Goal: Information Seeking & Learning: Learn about a topic

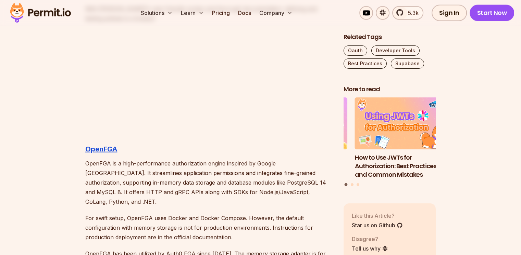
scroll to position [1711, 0]
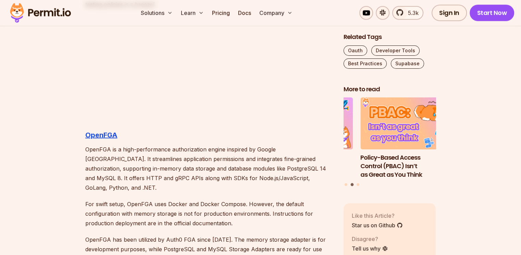
click at [115, 139] on h3 "OpenFGA" at bounding box center [208, 135] width 247 height 11
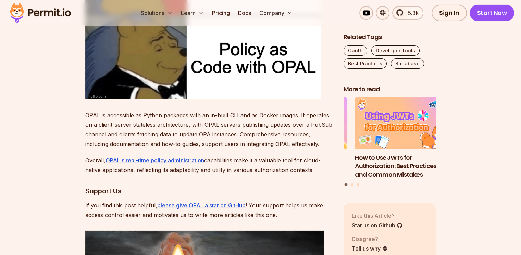
scroll to position [2215, 0]
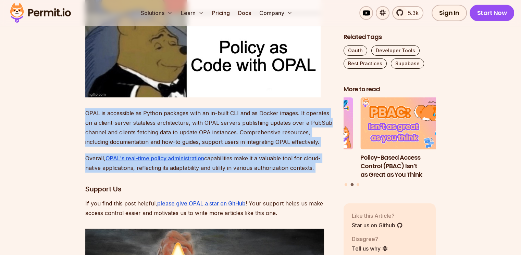
drag, startPoint x: 75, startPoint y: 99, endPoint x: 135, endPoint y: 169, distance: 92.3
click at [135, 169] on section "Table of Contents Introduction Authentication and Authorization are key in appl…" at bounding box center [260, 112] width 521 height 3844
click at [135, 169] on div "Introduction Authentication and Authorization are key in application developmen…" at bounding box center [208, 60] width 247 height 3668
drag, startPoint x: 135, startPoint y: 169, endPoint x: 78, endPoint y: 101, distance: 88.2
click at [78, 101] on section "Table of Contents Introduction Authentication and Authorization are key in appl…" at bounding box center [260, 112] width 521 height 3844
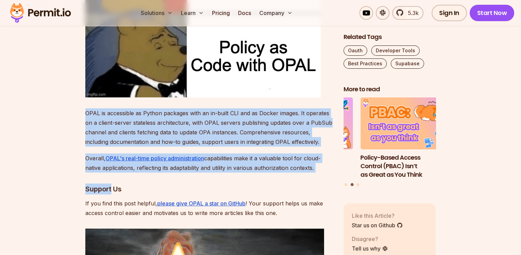
click at [78, 101] on section "Table of Contents Introduction Authentication and Authorization are key in appl…" at bounding box center [260, 112] width 521 height 3844
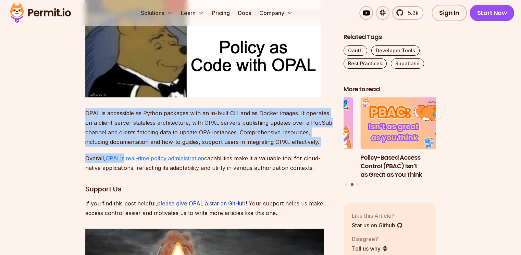
drag, startPoint x: 78, startPoint y: 101, endPoint x: 111, endPoint y: 150, distance: 58.9
click at [111, 150] on section "Table of Contents Introduction Authentication and Authorization are key in appl…" at bounding box center [260, 112] width 521 height 3844
click at [111, 155] on link "OPAL's real-time policy administration" at bounding box center [154, 158] width 99 height 7
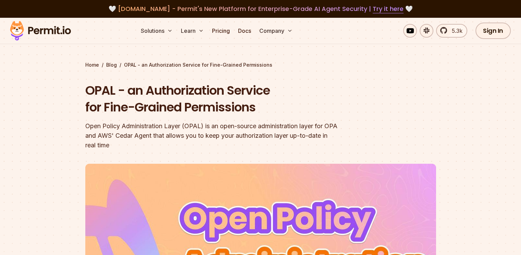
click at [66, 135] on section "Home / Blog / OPAL - an Authorization Service for Fine-Grained Permissions OPAL…" at bounding box center [260, 216] width 521 height 396
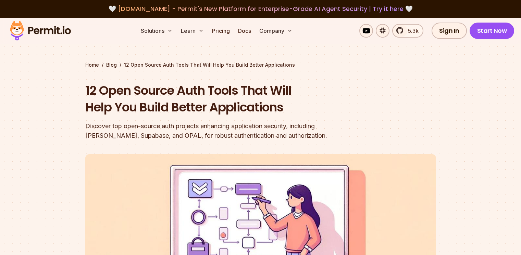
scroll to position [2215, 0]
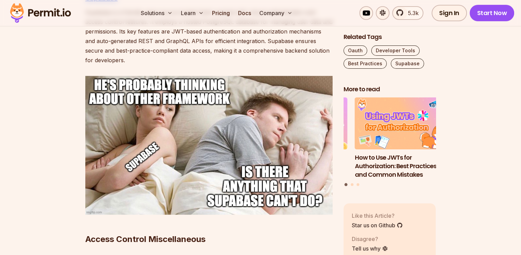
scroll to position [2893, 0]
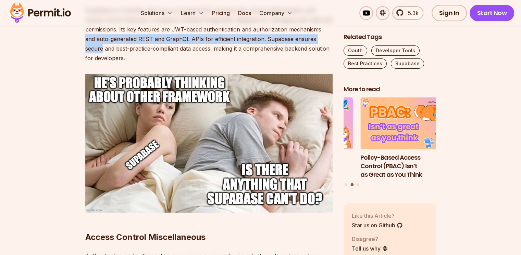
drag, startPoint x: 13, startPoint y: 37, endPoint x: 14, endPoint y: 33, distance: 3.8
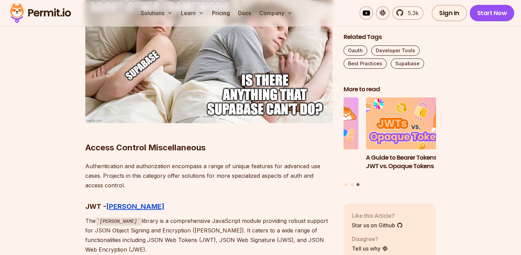
scroll to position [2985, 0]
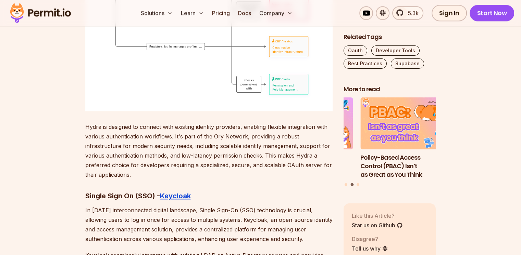
scroll to position [3478, 0]
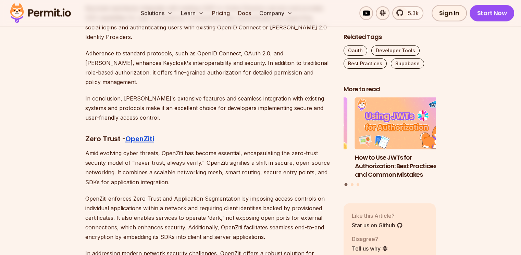
scroll to position [3716, 0]
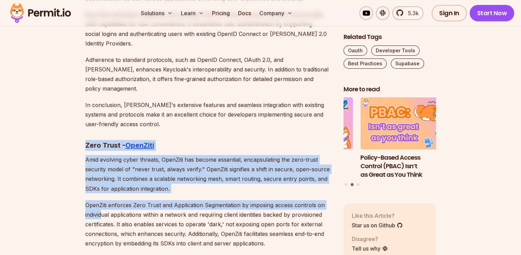
drag, startPoint x: 52, startPoint y: 112, endPoint x: 102, endPoint y: 174, distance: 79.9
click at [102, 200] on p "OpenZiti enforces Zero Trust and Application Segmentation by imposing access co…" at bounding box center [208, 224] width 247 height 48
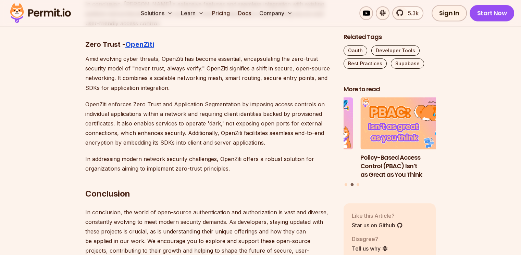
scroll to position [3813, 0]
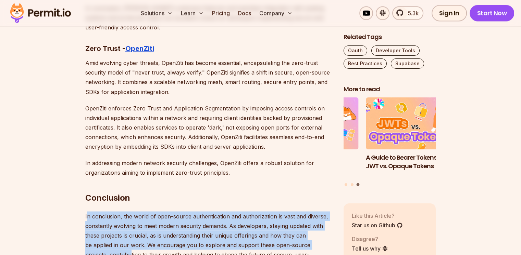
drag, startPoint x: 87, startPoint y: 174, endPoint x: 128, endPoint y: 216, distance: 59.6
click at [128, 216] on p "In conclusion, the world of open-source authentication and authorization is vas…" at bounding box center [208, 241] width 247 height 58
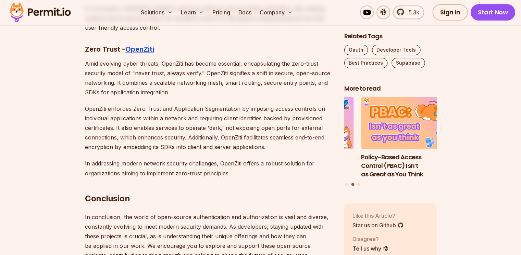
scroll to position [3812, 0]
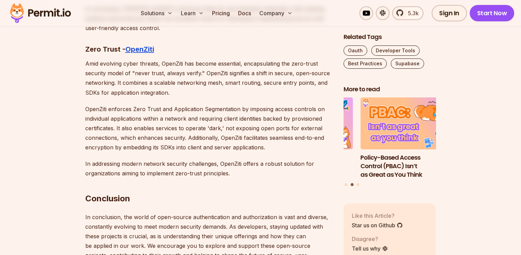
click at [165, 212] on p "In conclusion, the world of open-source authentication and authorization is vas…" at bounding box center [208, 241] width 247 height 58
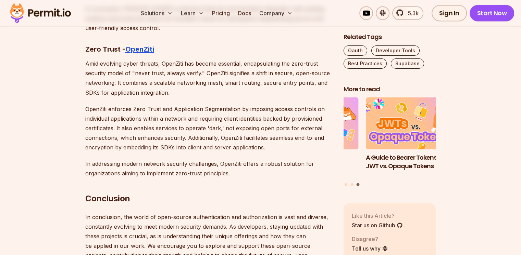
click at [308, 166] on h2 "Conclusion" at bounding box center [208, 185] width 247 height 38
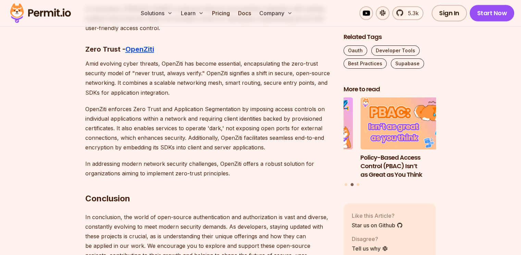
click at [308, 166] on h2 "Conclusion" at bounding box center [208, 185] width 247 height 38
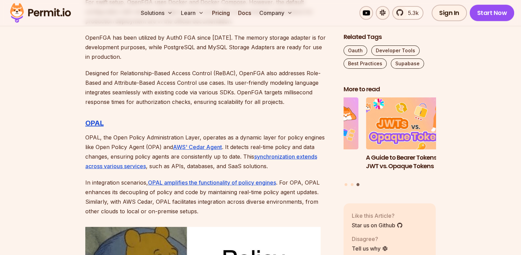
scroll to position [1911, 0]
